Goal: Check status

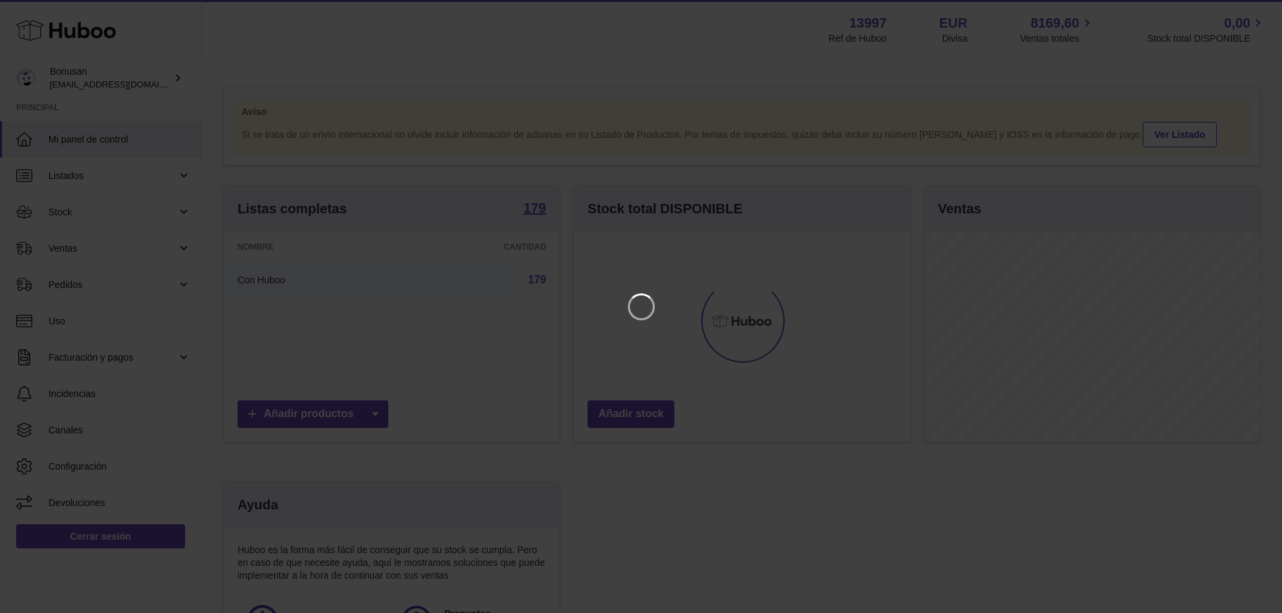
scroll to position [210, 339]
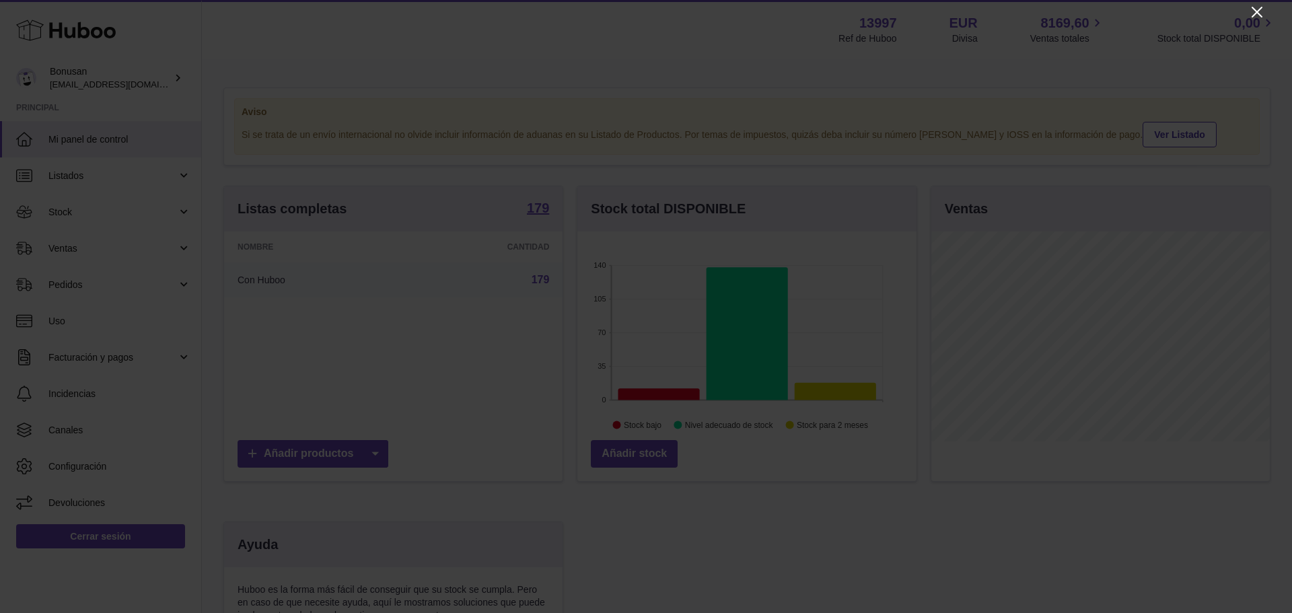
click at [1258, 12] on icon "Close" at bounding box center [1256, 12] width 11 height 11
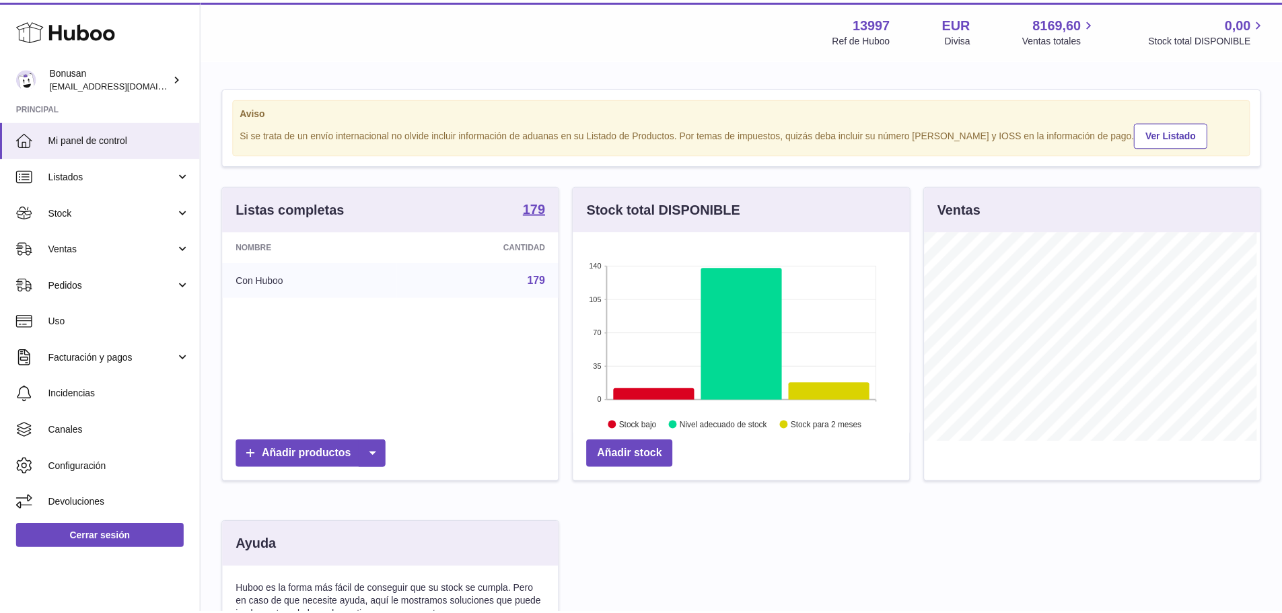
scroll to position [672637, 672511]
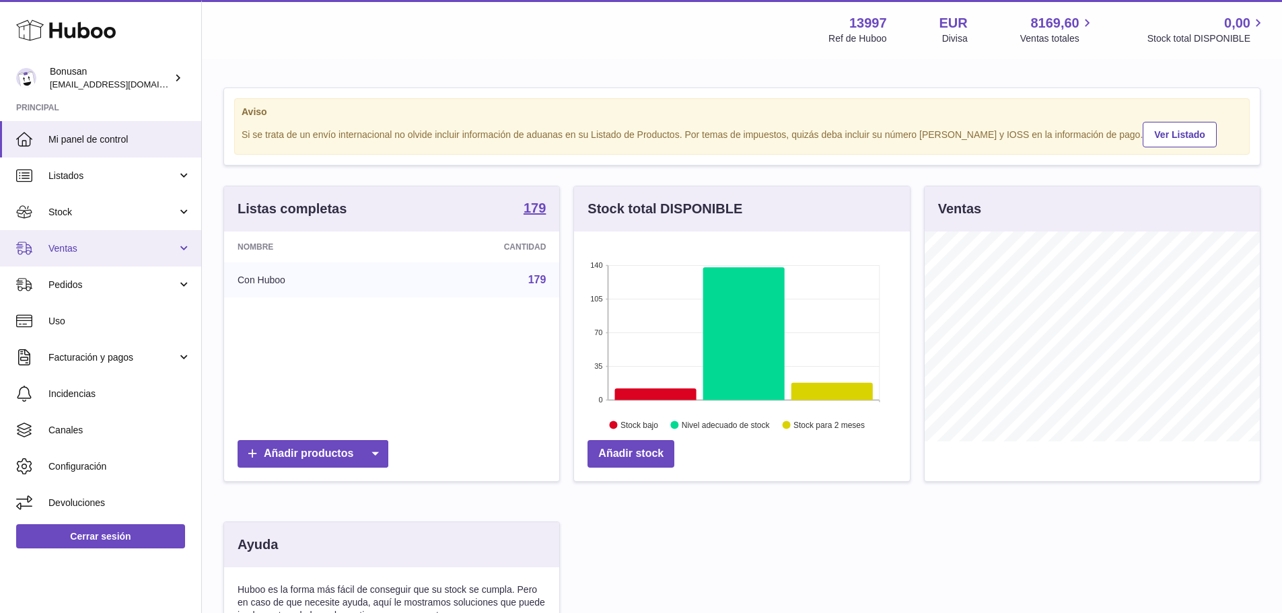
click at [61, 255] on link "Ventas" at bounding box center [100, 248] width 201 height 36
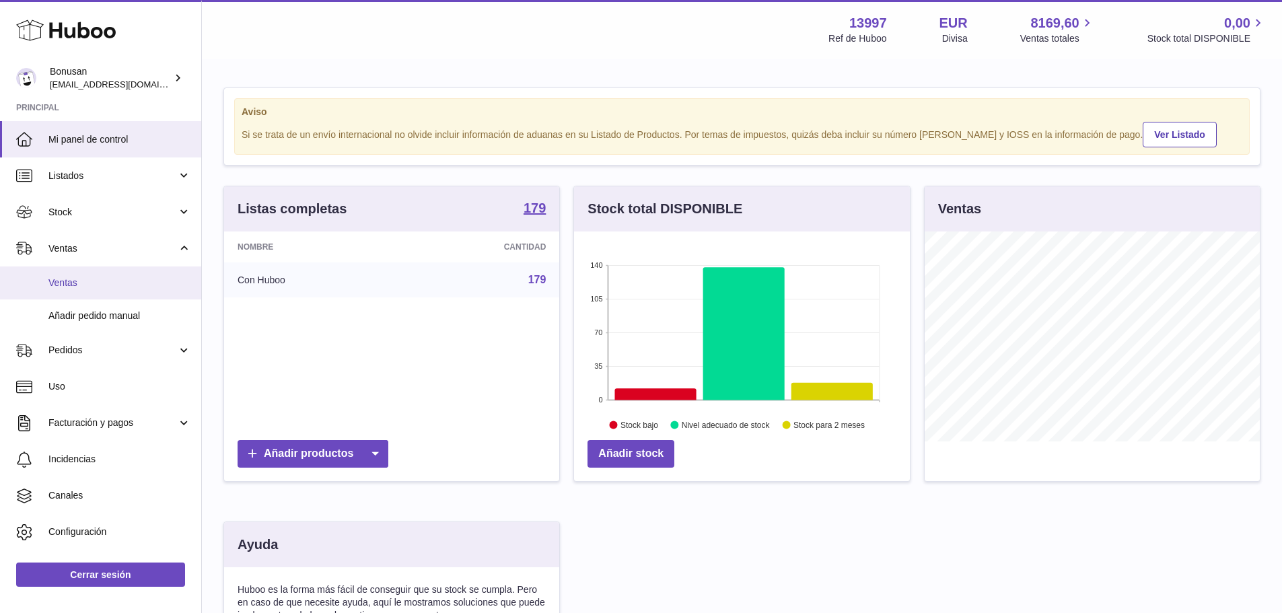
click at [68, 280] on span "Ventas" at bounding box center [119, 283] width 143 height 13
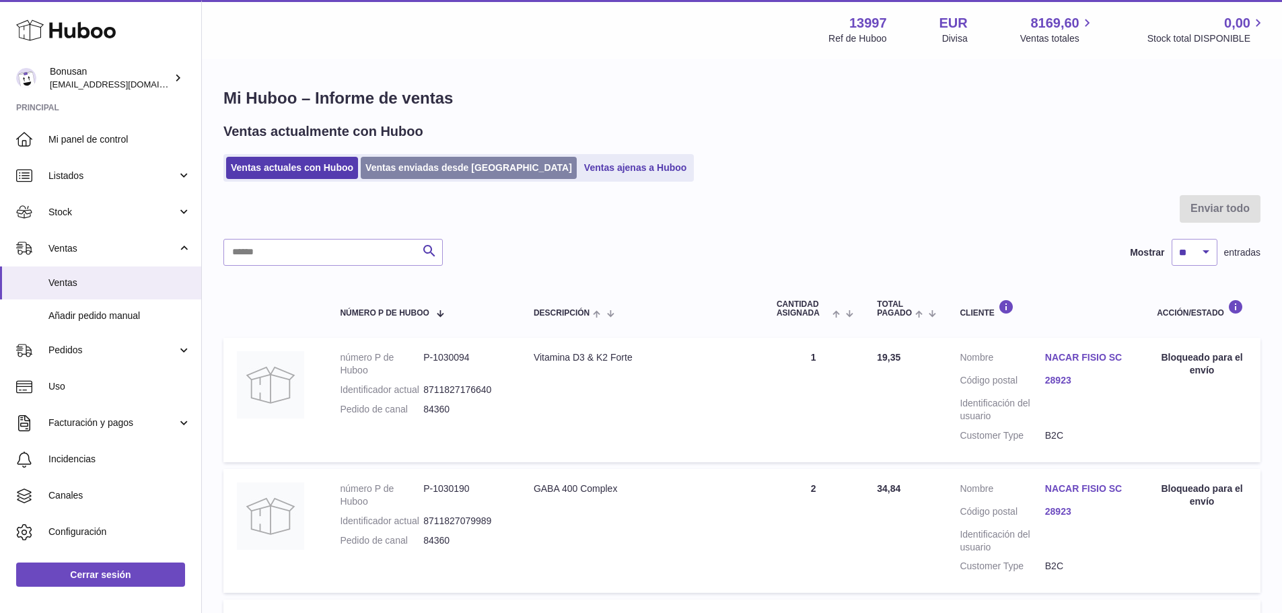
click at [397, 172] on link "Ventas enviadas desde [GEOGRAPHIC_DATA]" at bounding box center [469, 168] width 216 height 22
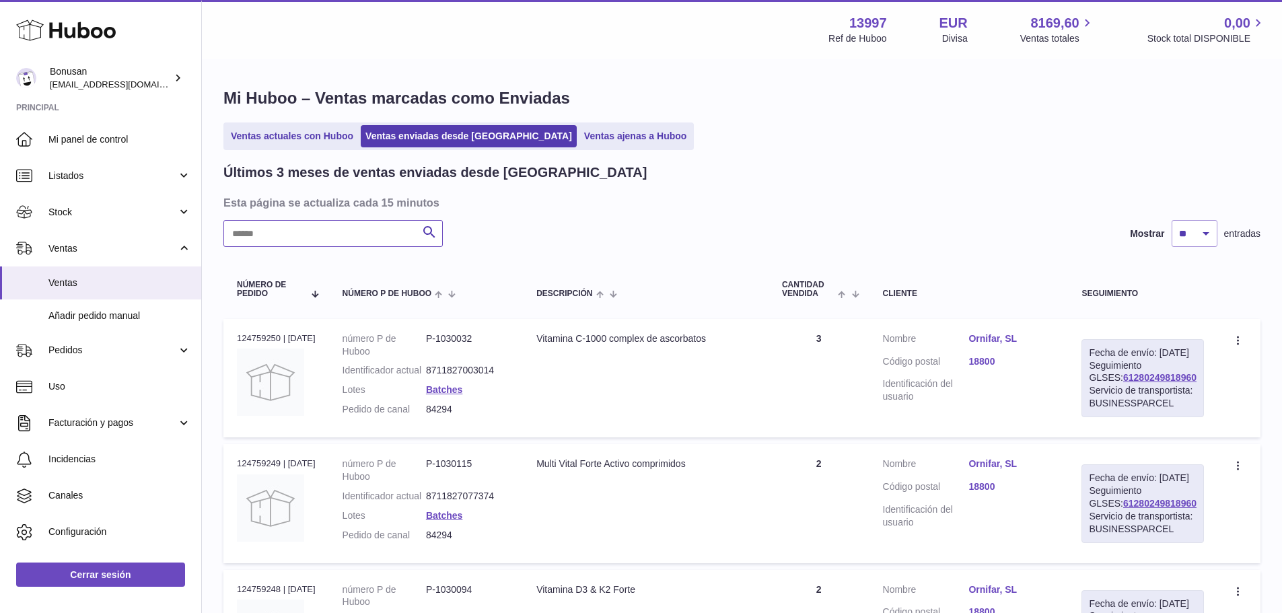
click at [335, 240] on input "text" at bounding box center [332, 233] width 219 height 27
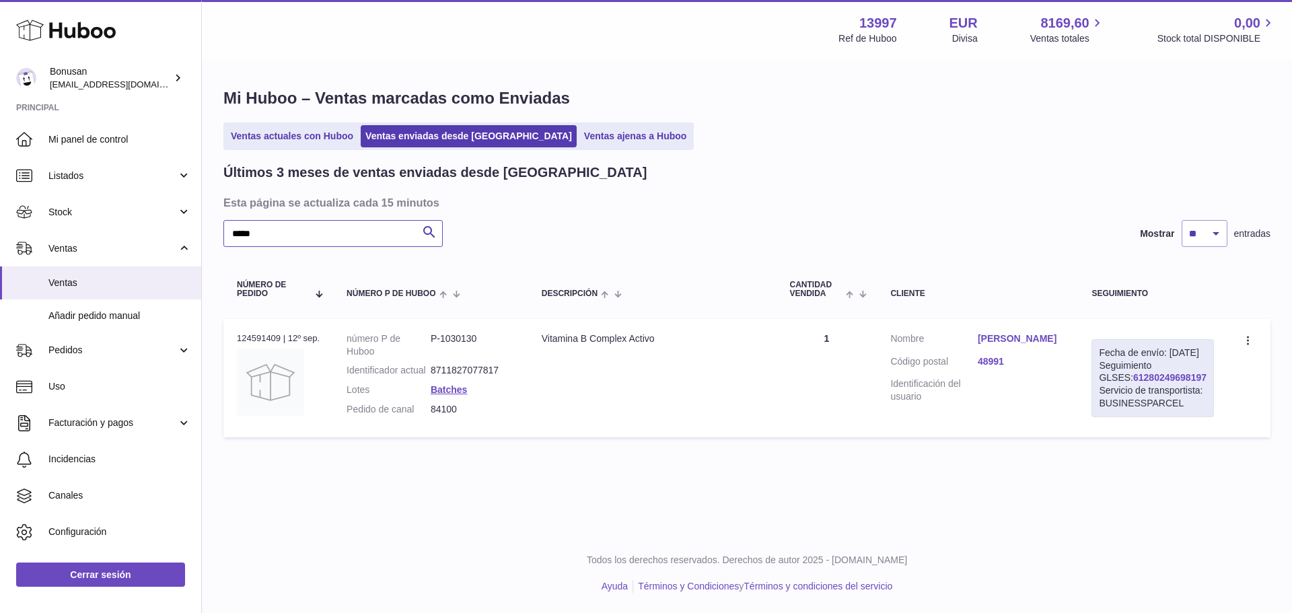
type input "*****"
click at [1161, 383] on link "61280249698197" at bounding box center [1169, 377] width 73 height 11
